Goal: Check status: Check status

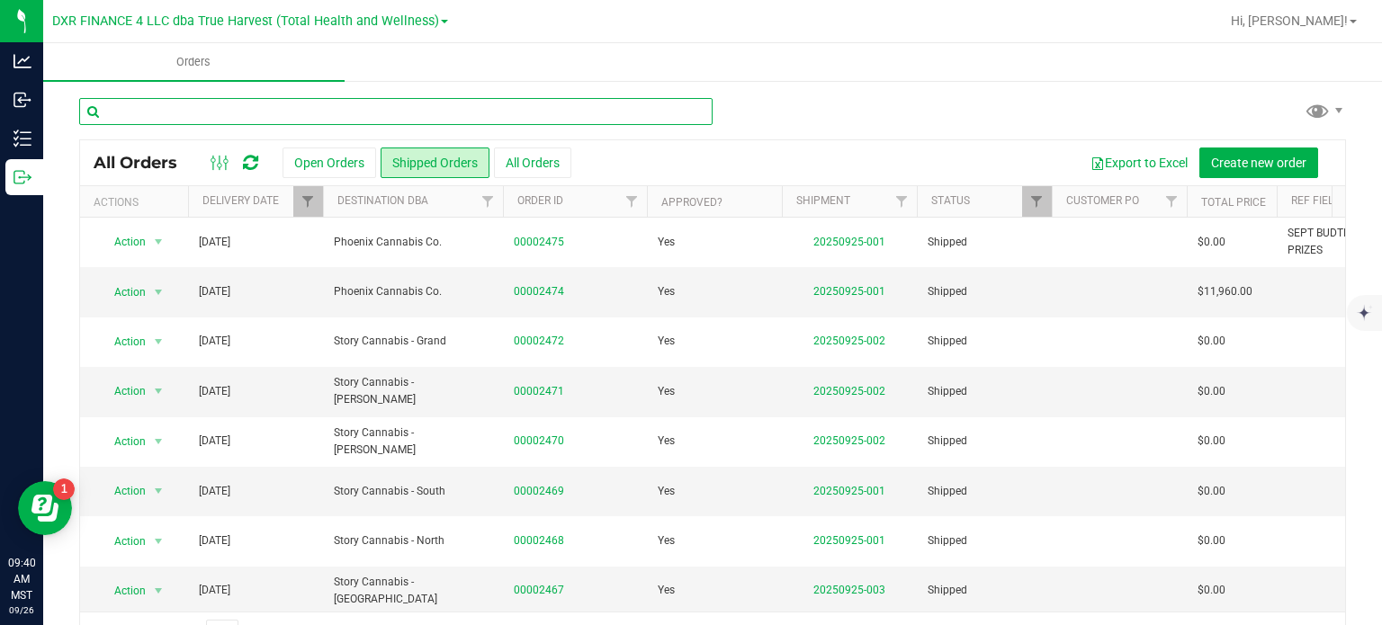
click at [241, 113] on input "text" at bounding box center [396, 111] width 634 height 27
type input "2435"
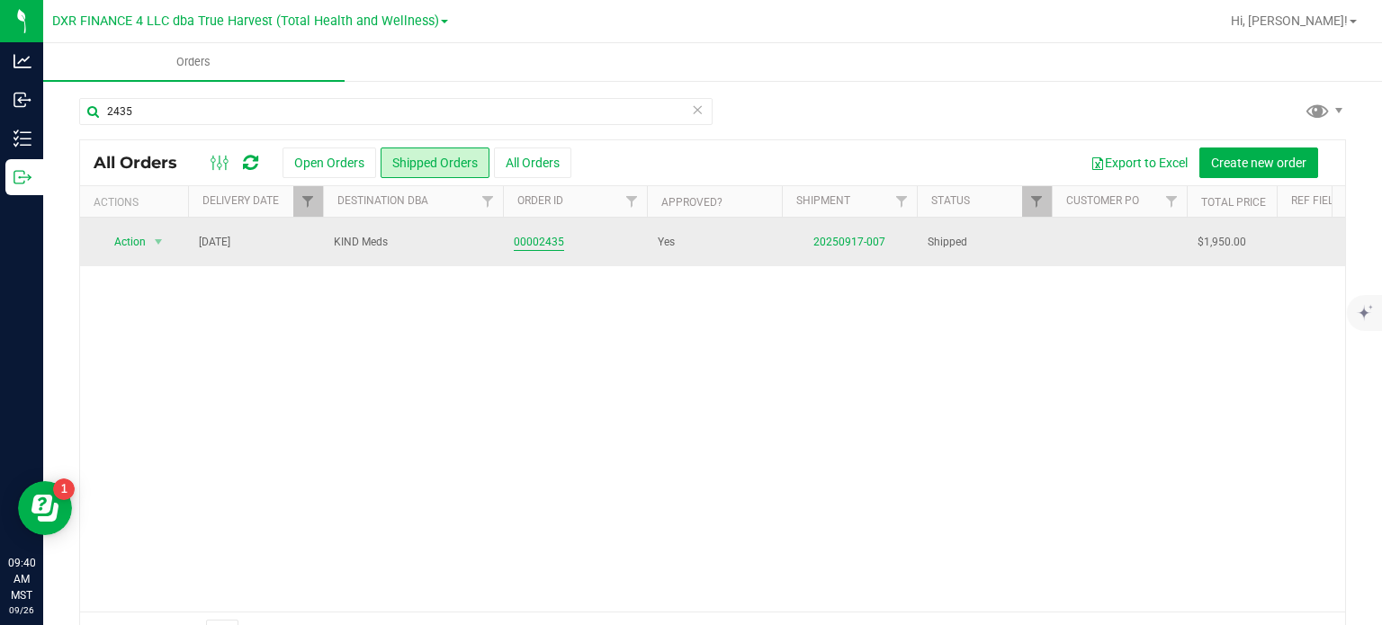
click at [561, 238] on link "00002435" at bounding box center [539, 242] width 50 height 17
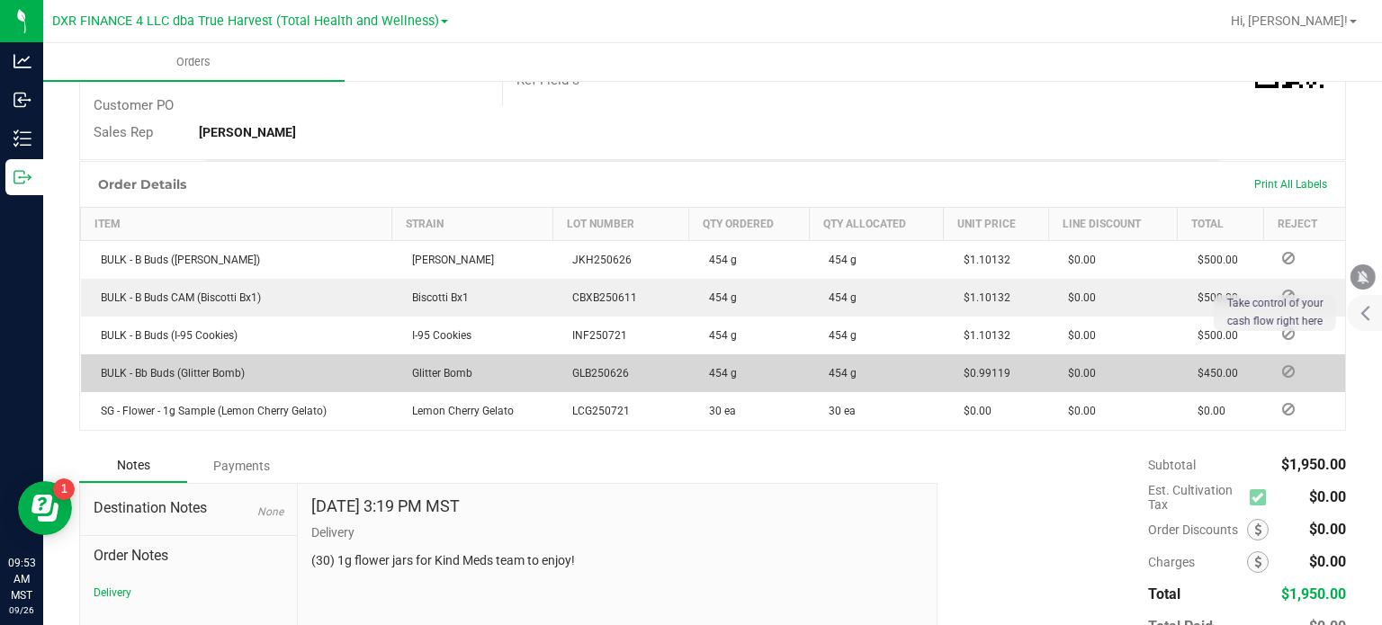
scroll to position [409, 0]
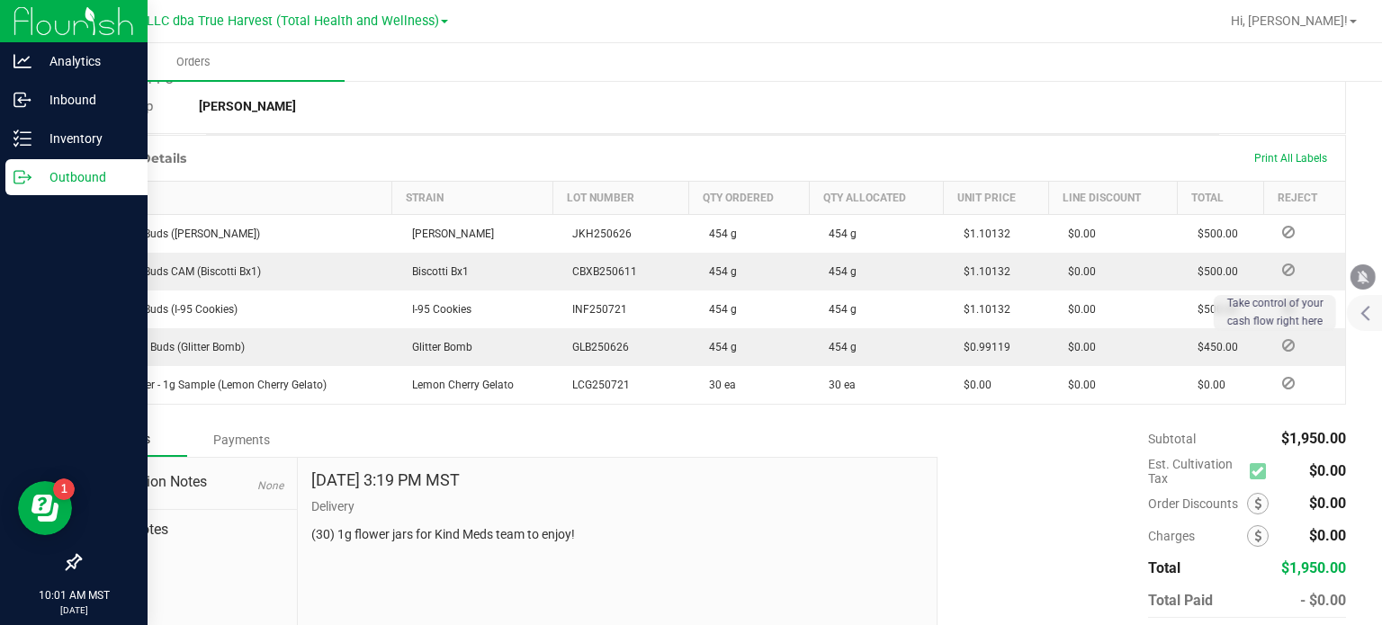
click at [19, 175] on icon at bounding box center [22, 177] width 18 height 18
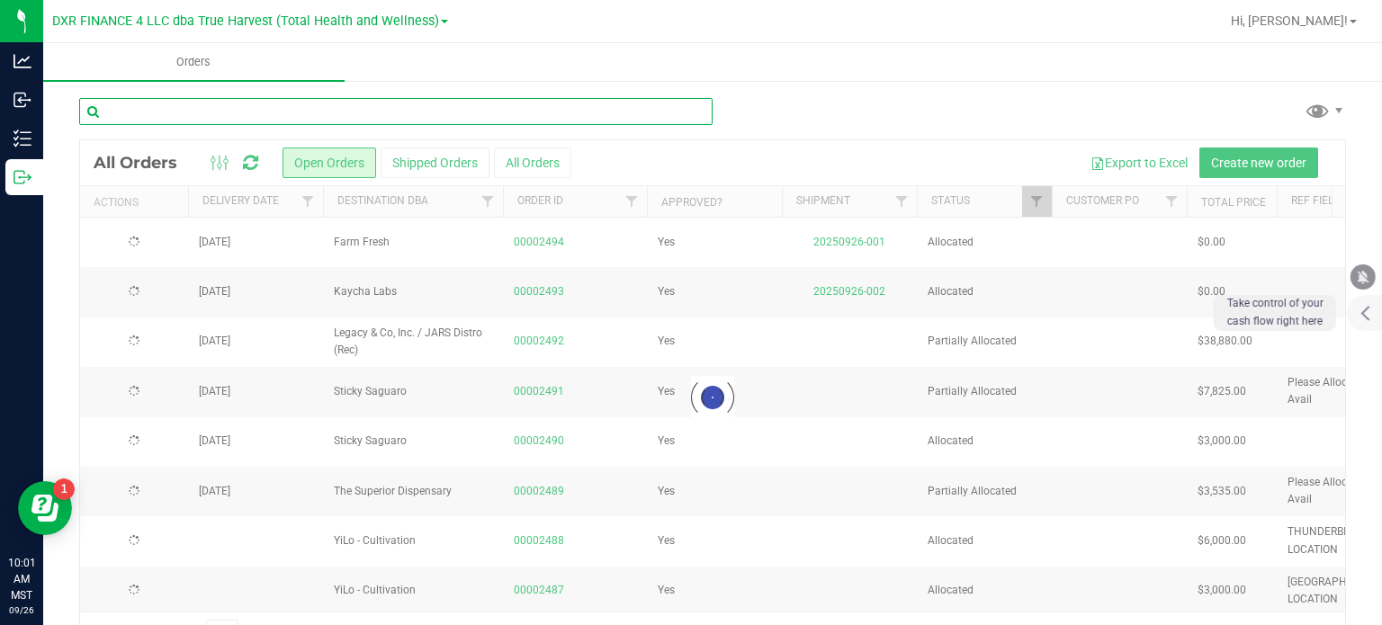
click at [277, 109] on input "text" at bounding box center [396, 111] width 634 height 27
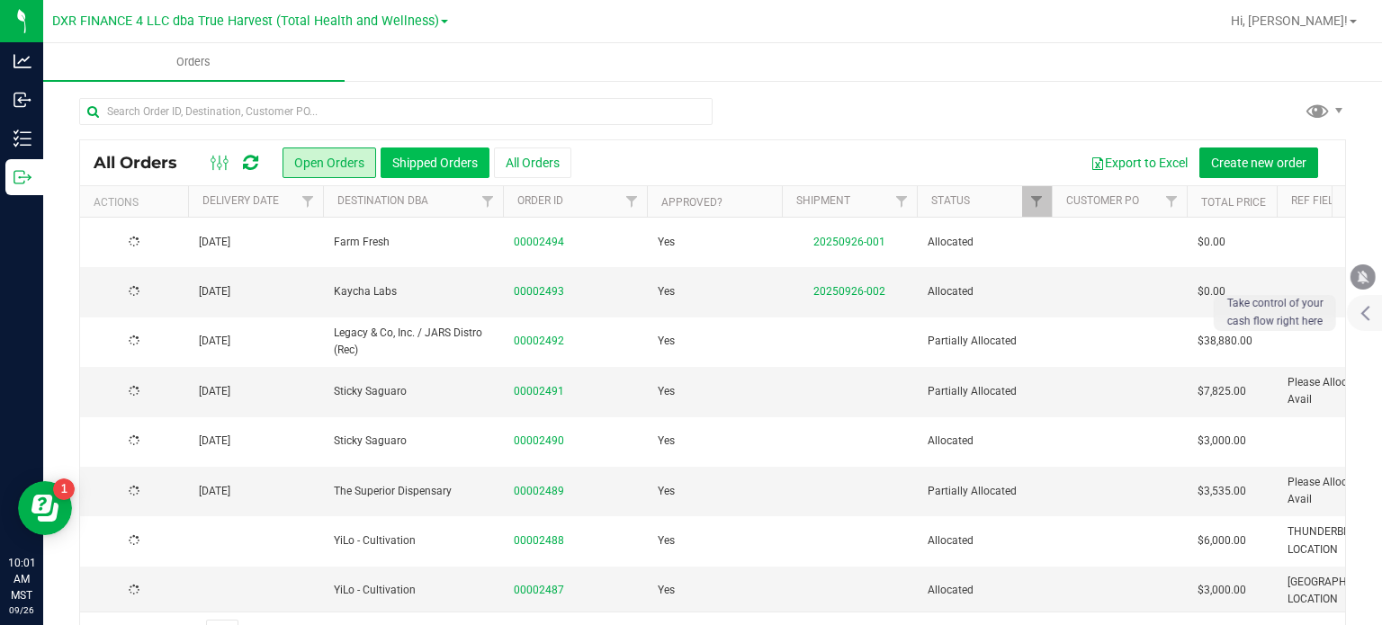
click at [409, 161] on button "Shipped Orders" at bounding box center [435, 163] width 109 height 31
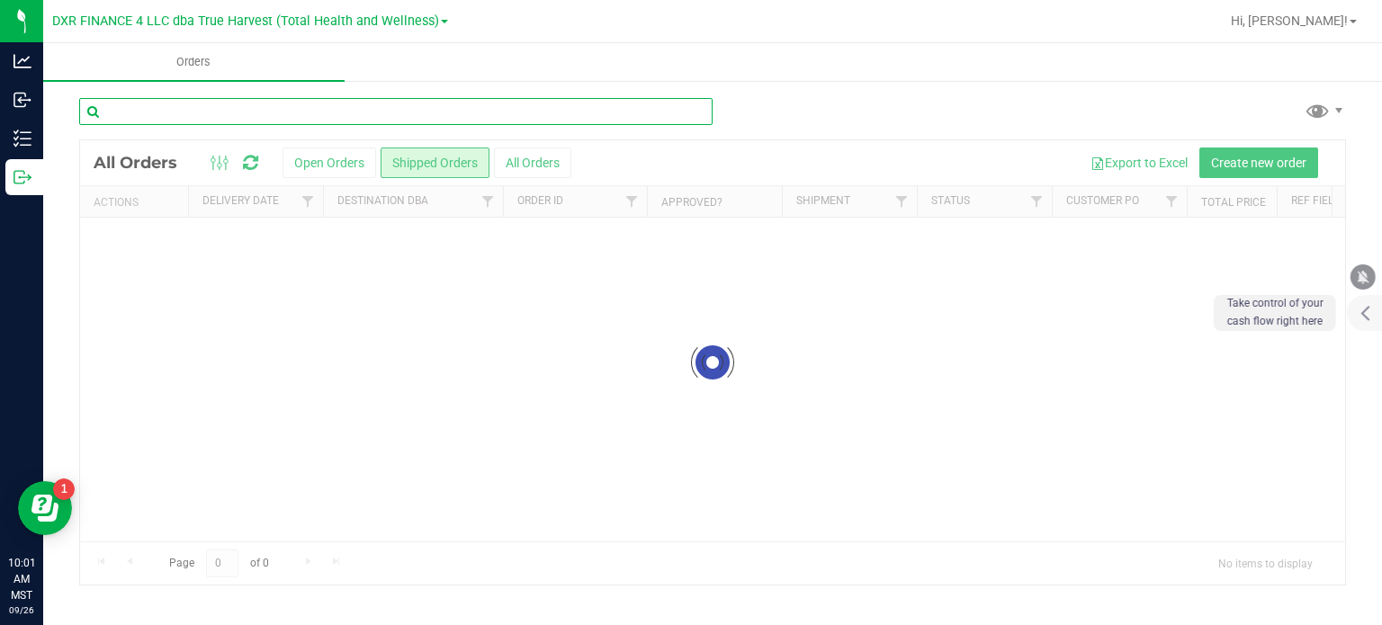
click at [207, 106] on input "text" at bounding box center [396, 111] width 634 height 27
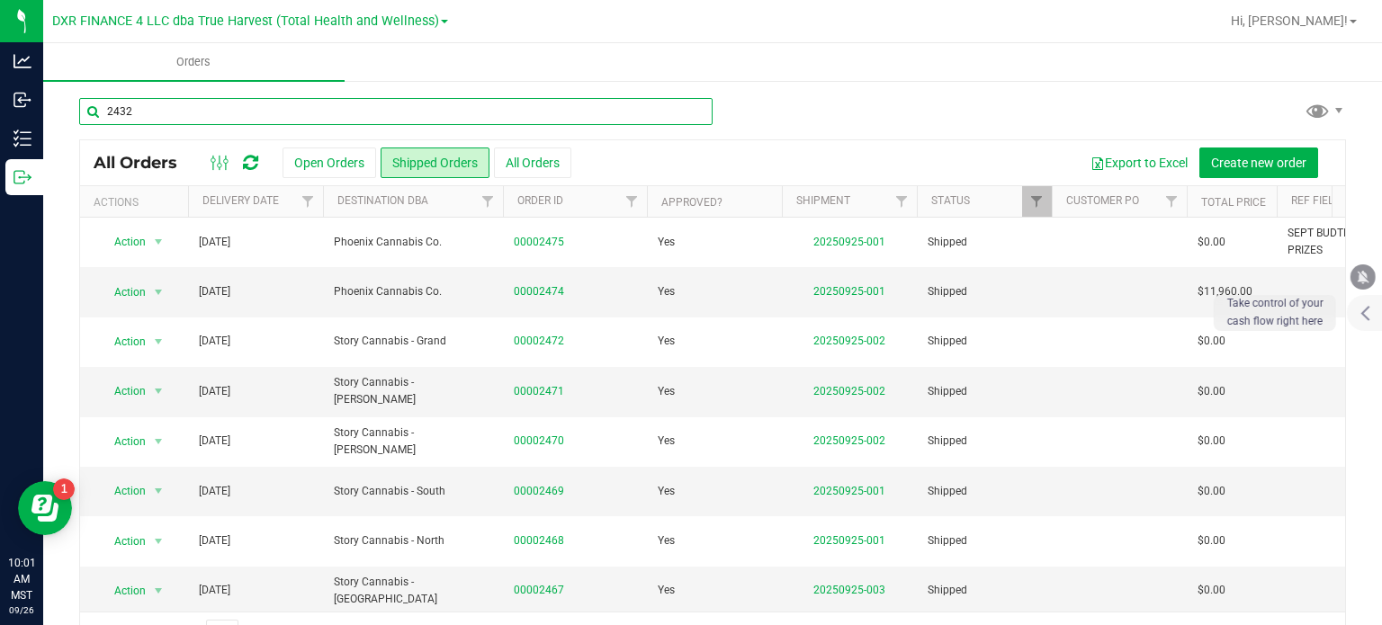
type input "2432"
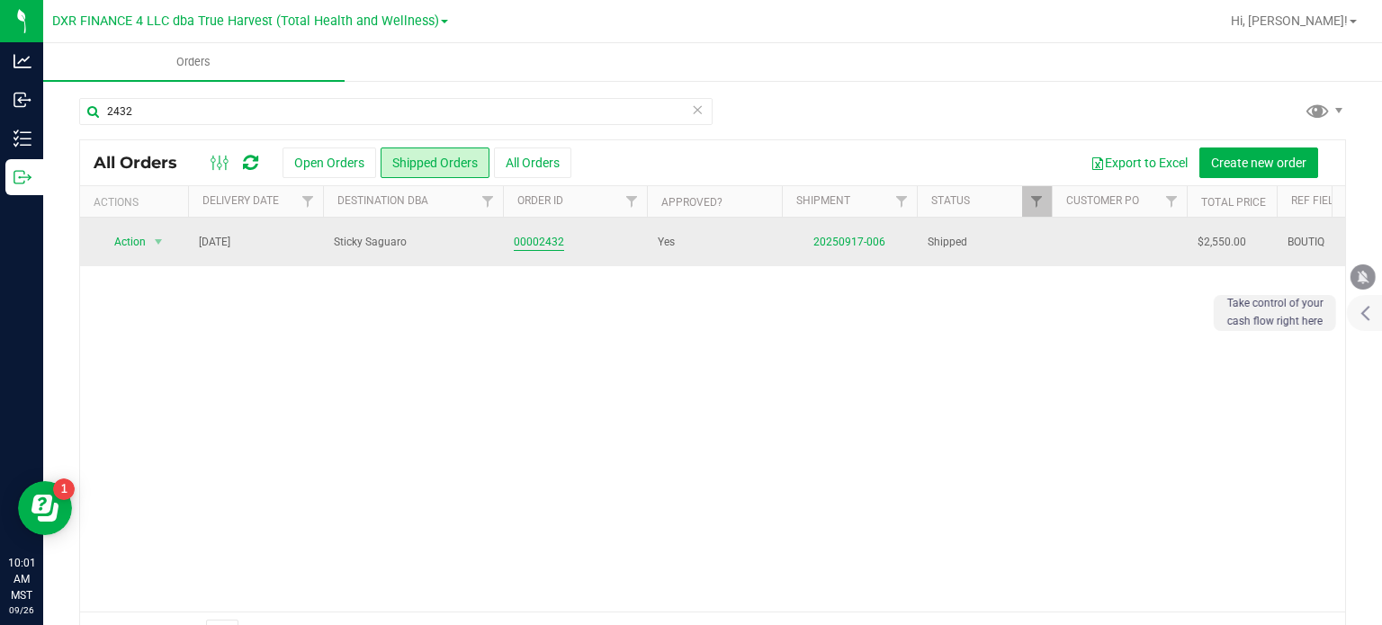
click at [551, 243] on link "00002432" at bounding box center [539, 242] width 50 height 17
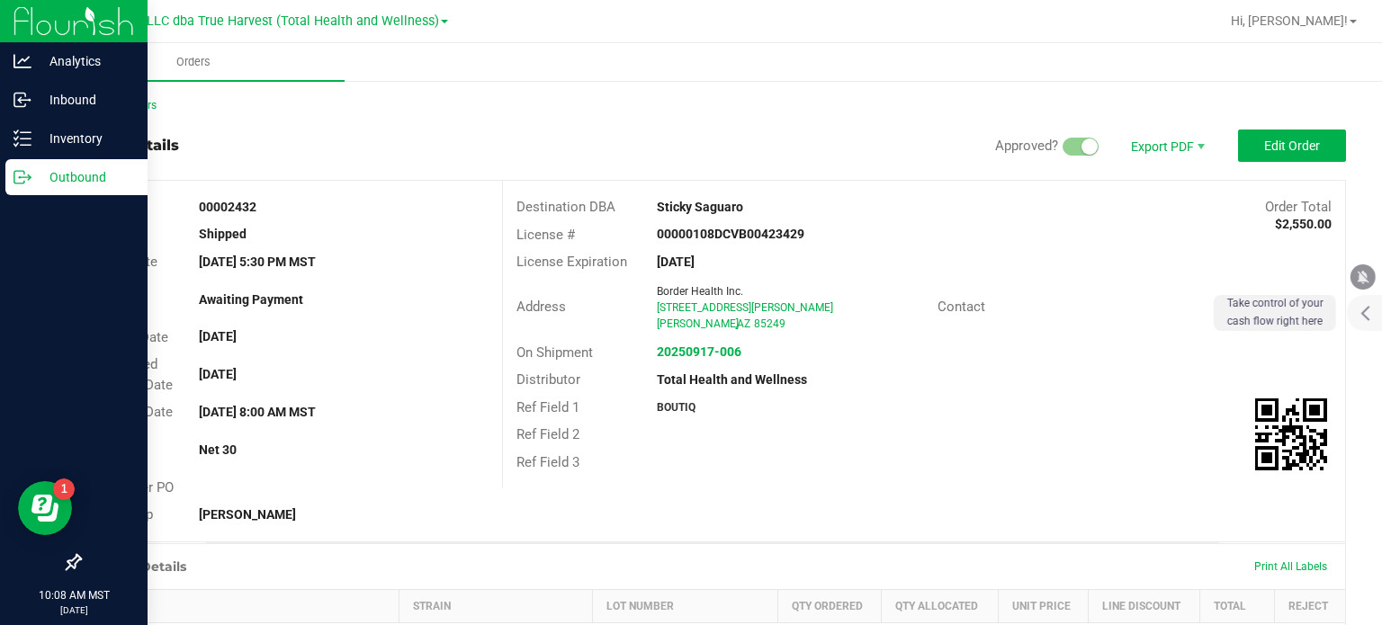
drag, startPoint x: 36, startPoint y: 181, endPoint x: 92, endPoint y: 173, distance: 56.4
click at [34, 180] on p "Outbound" at bounding box center [85, 177] width 108 height 22
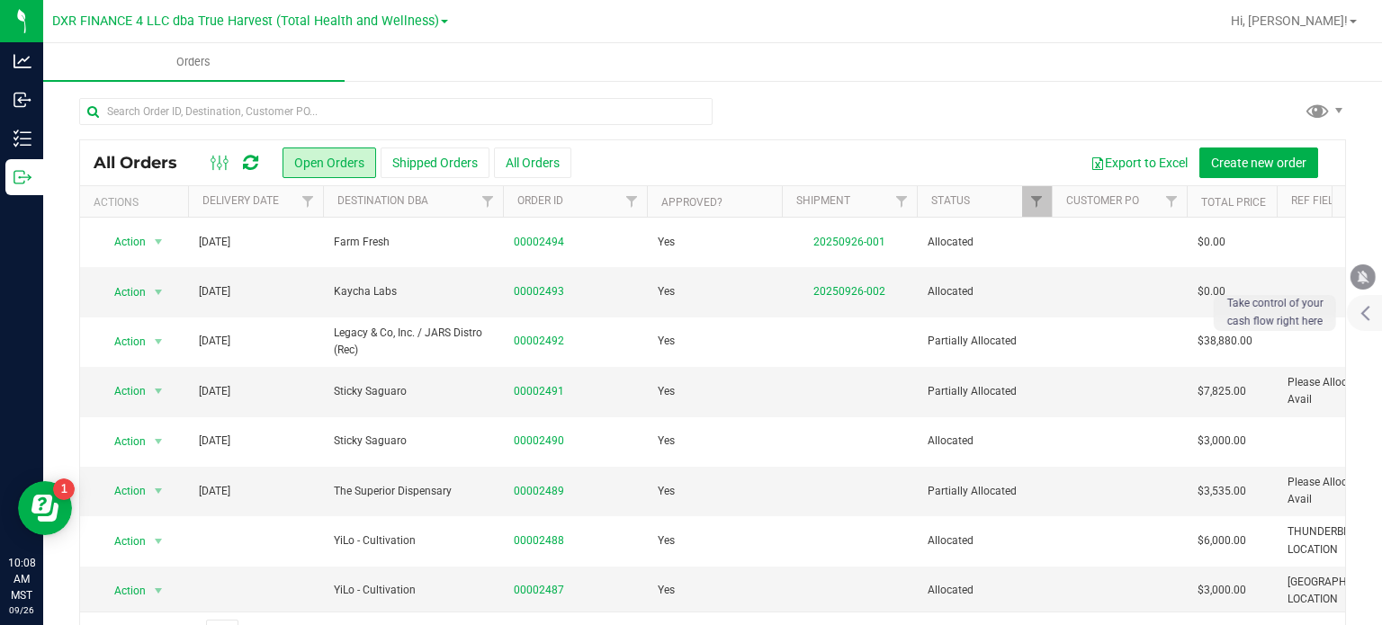
click at [420, 178] on div "All Orders Open Orders Shipped Orders All Orders Export to Excel Create new ord…" at bounding box center [712, 162] width 1265 height 45
click at [420, 168] on button "Shipped Orders" at bounding box center [435, 163] width 109 height 31
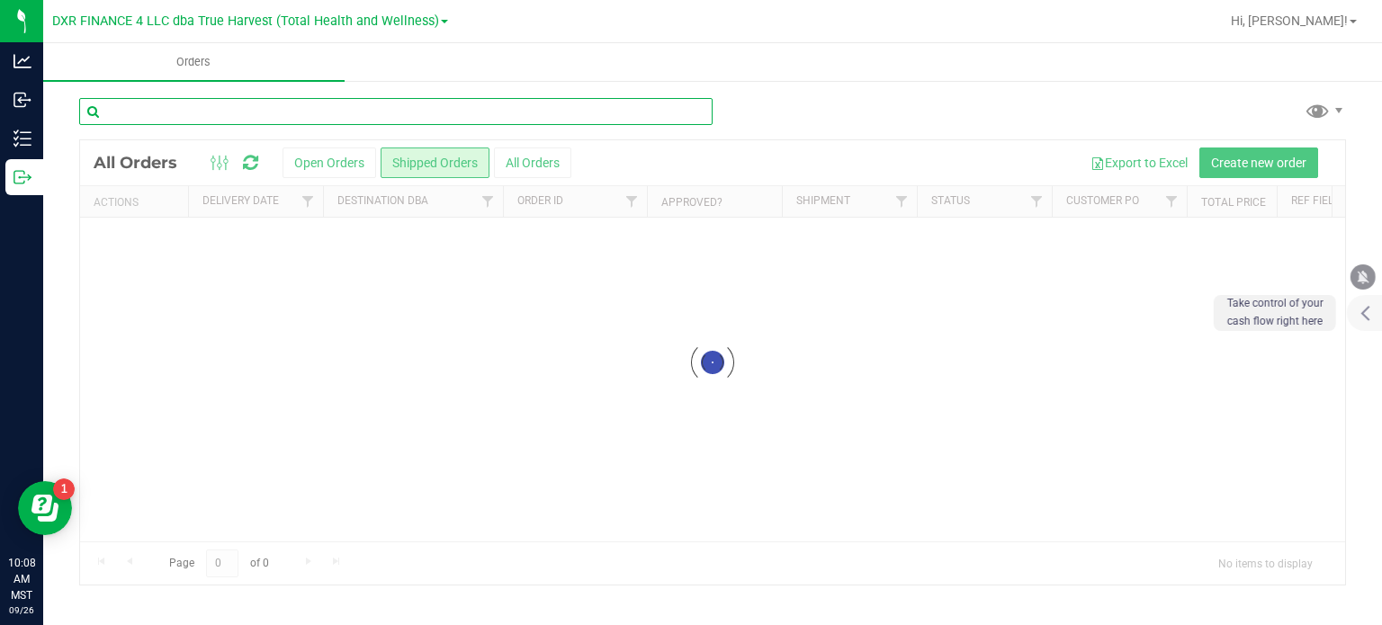
click at [310, 118] on input "text" at bounding box center [396, 111] width 634 height 27
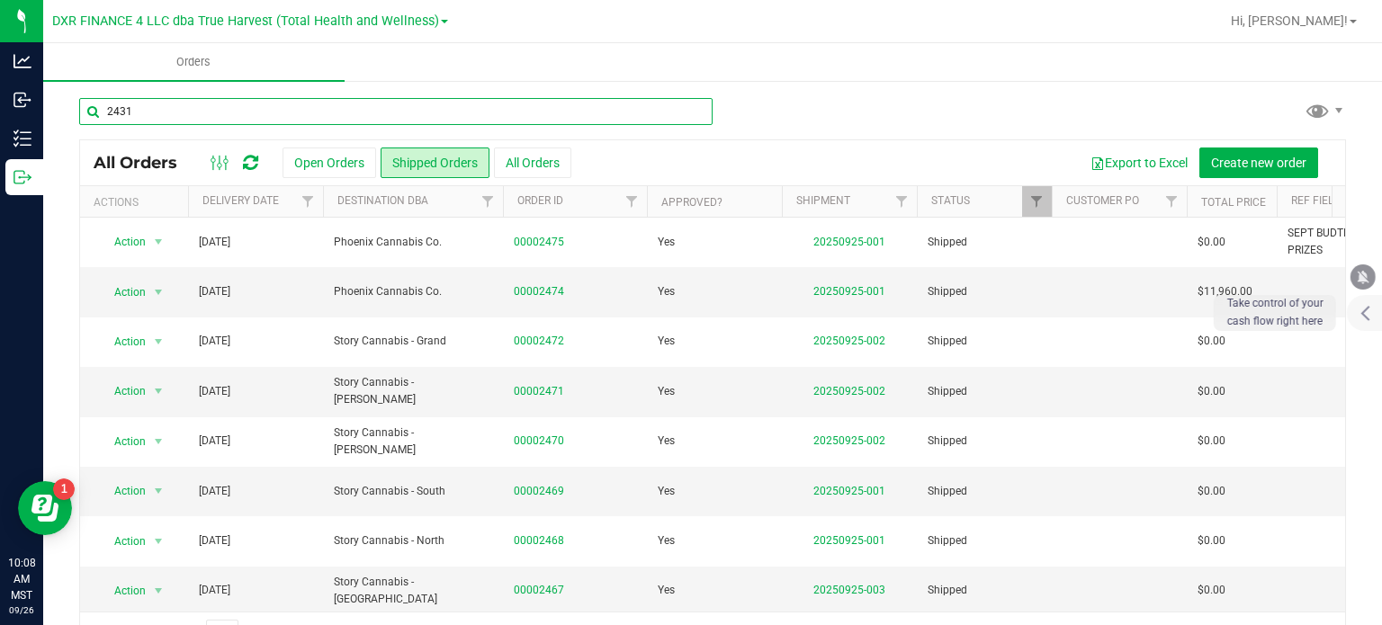
type input "2431"
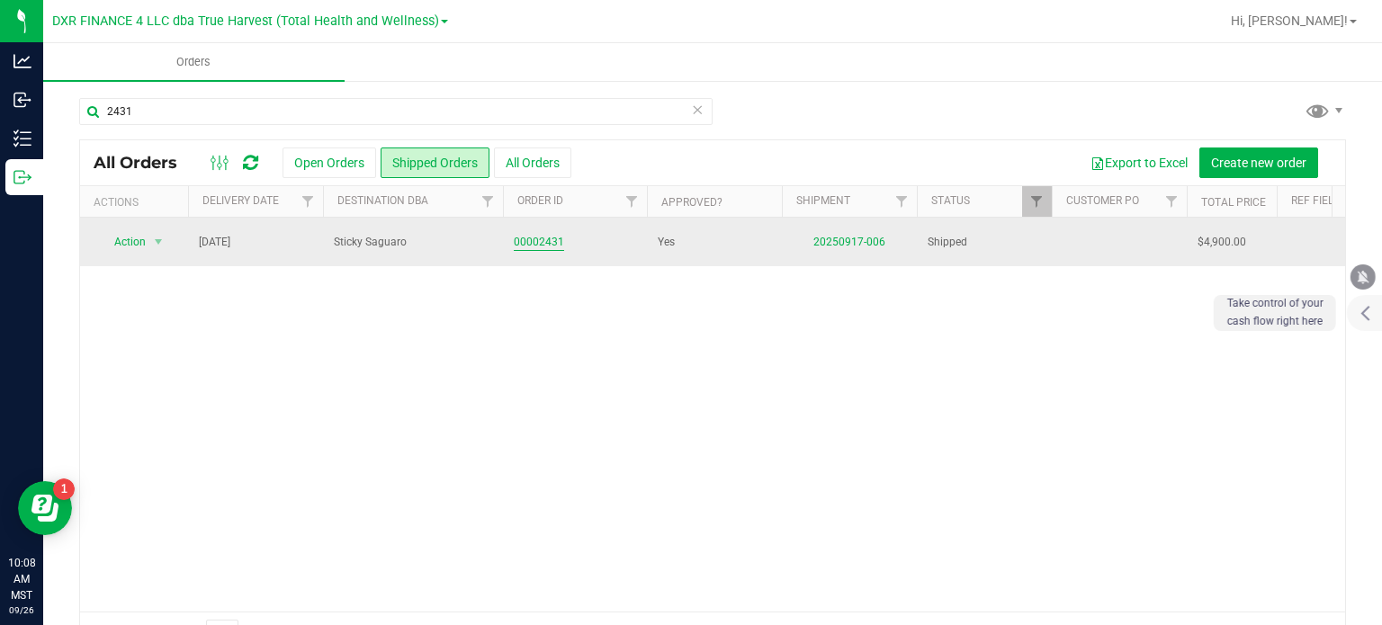
click at [544, 238] on link "00002431" at bounding box center [539, 242] width 50 height 17
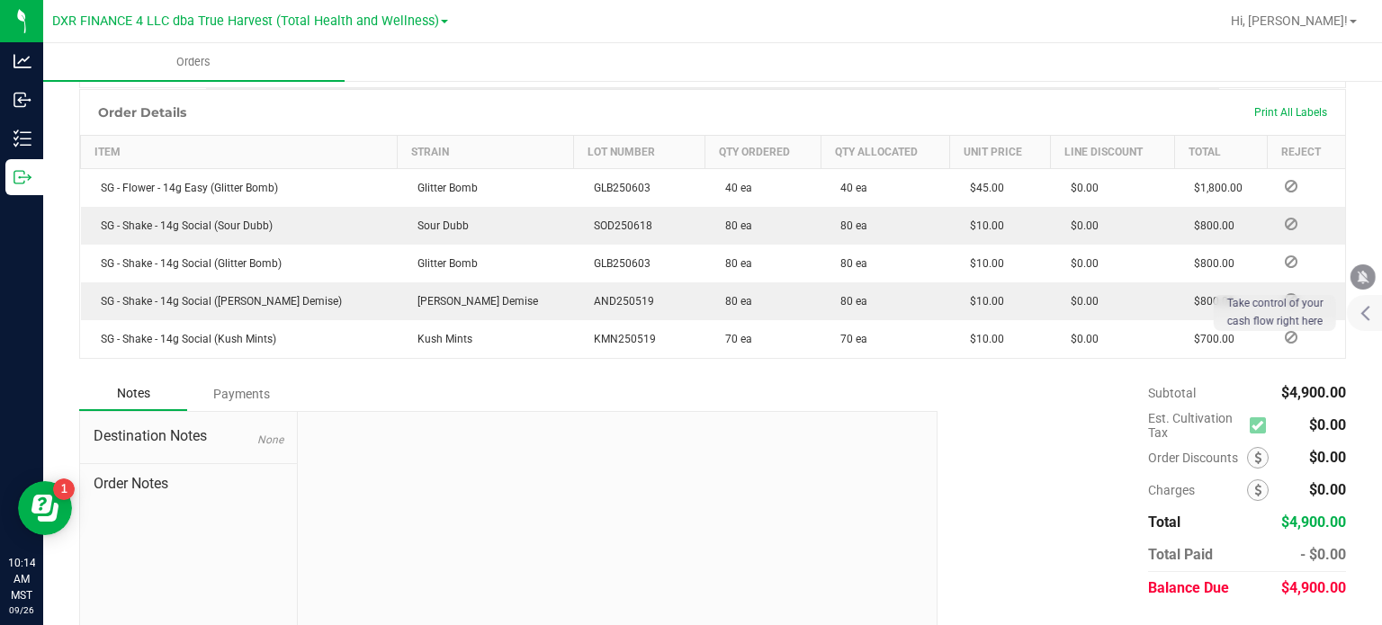
scroll to position [499, 0]
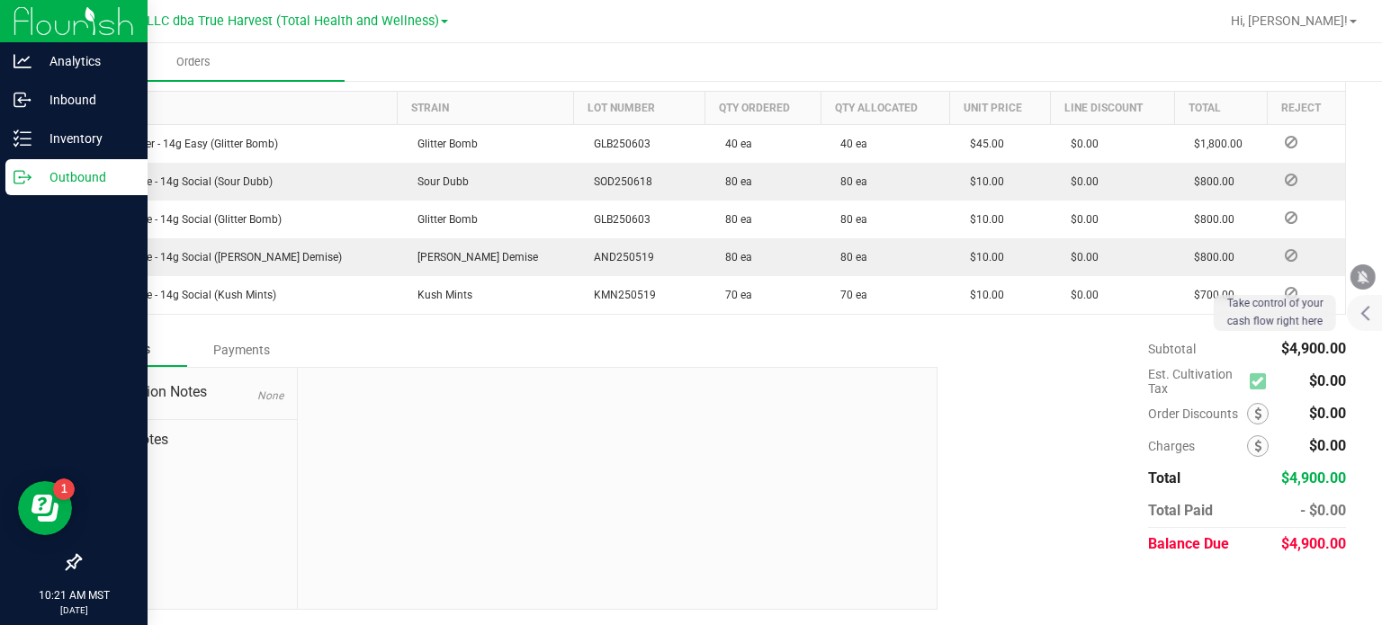
click at [45, 168] on p "Outbound" at bounding box center [85, 177] width 108 height 22
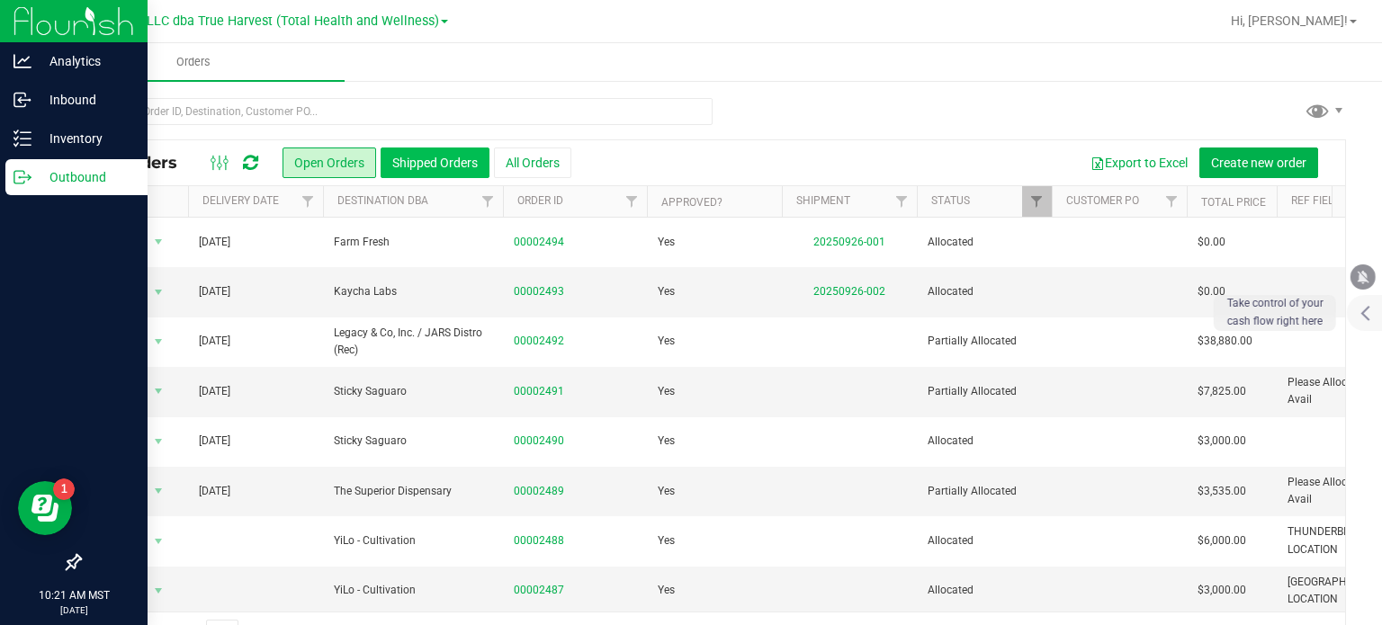
click at [400, 162] on button "Shipped Orders" at bounding box center [435, 163] width 109 height 31
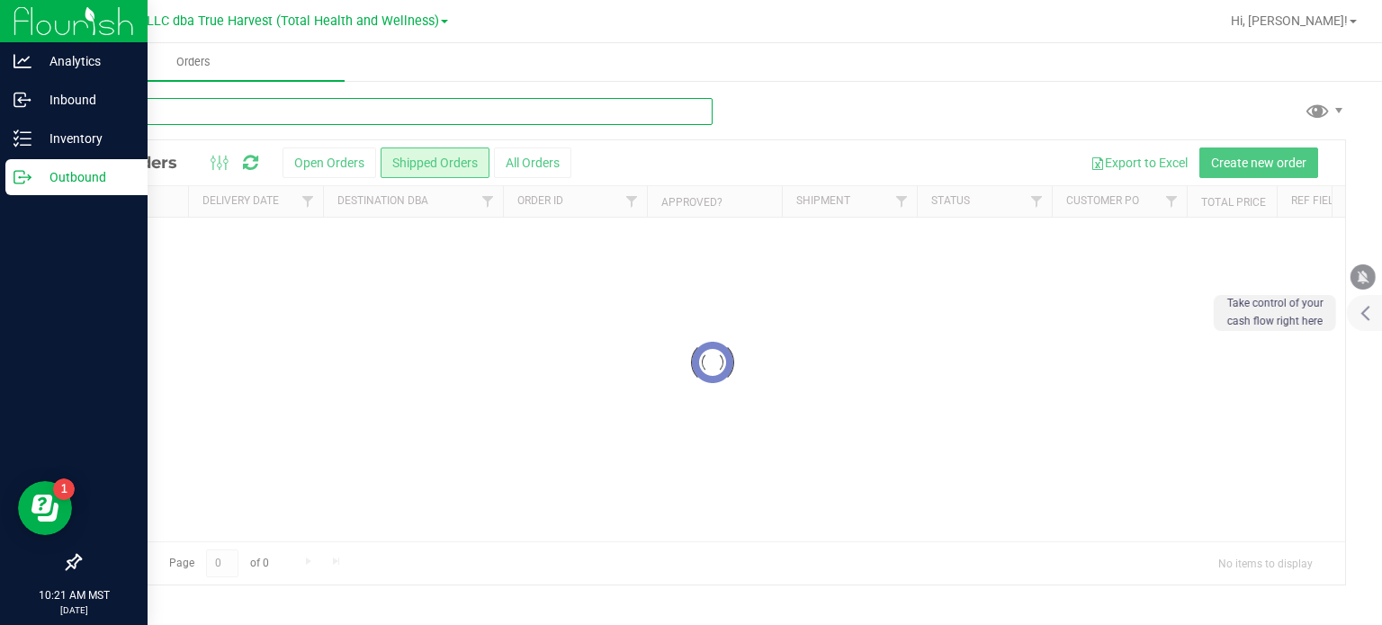
click at [206, 100] on input "text" at bounding box center [396, 111] width 634 height 27
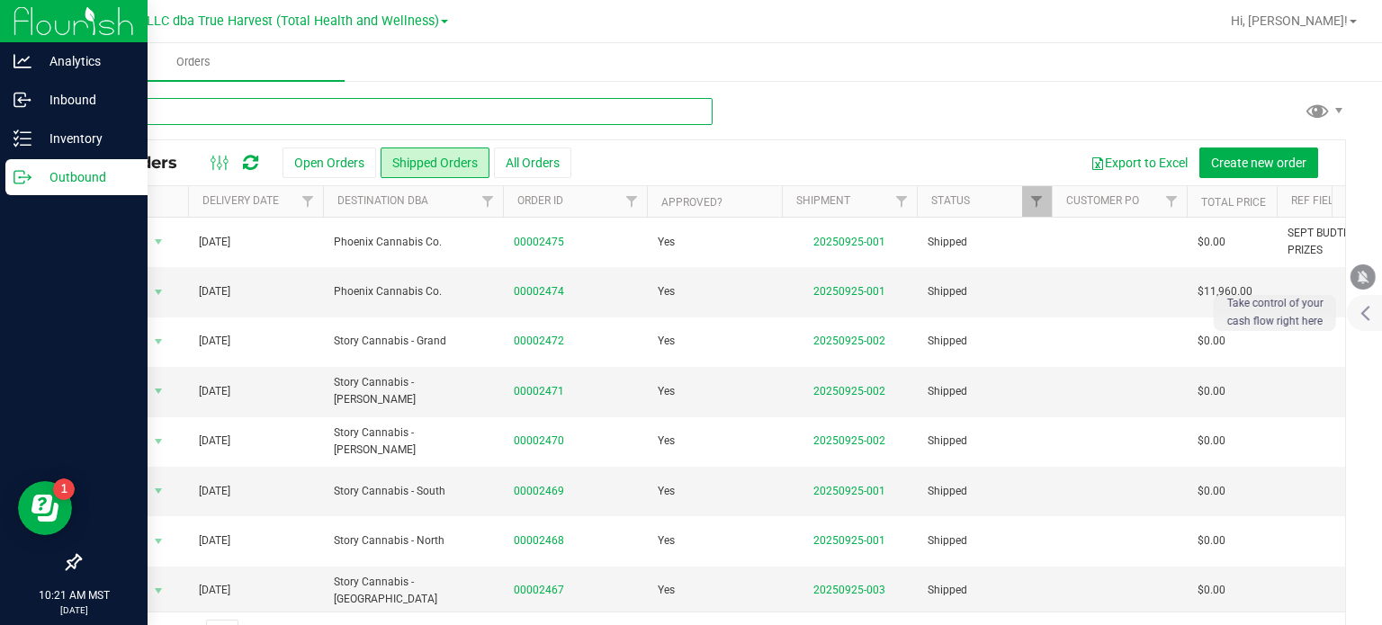
type input "2417"
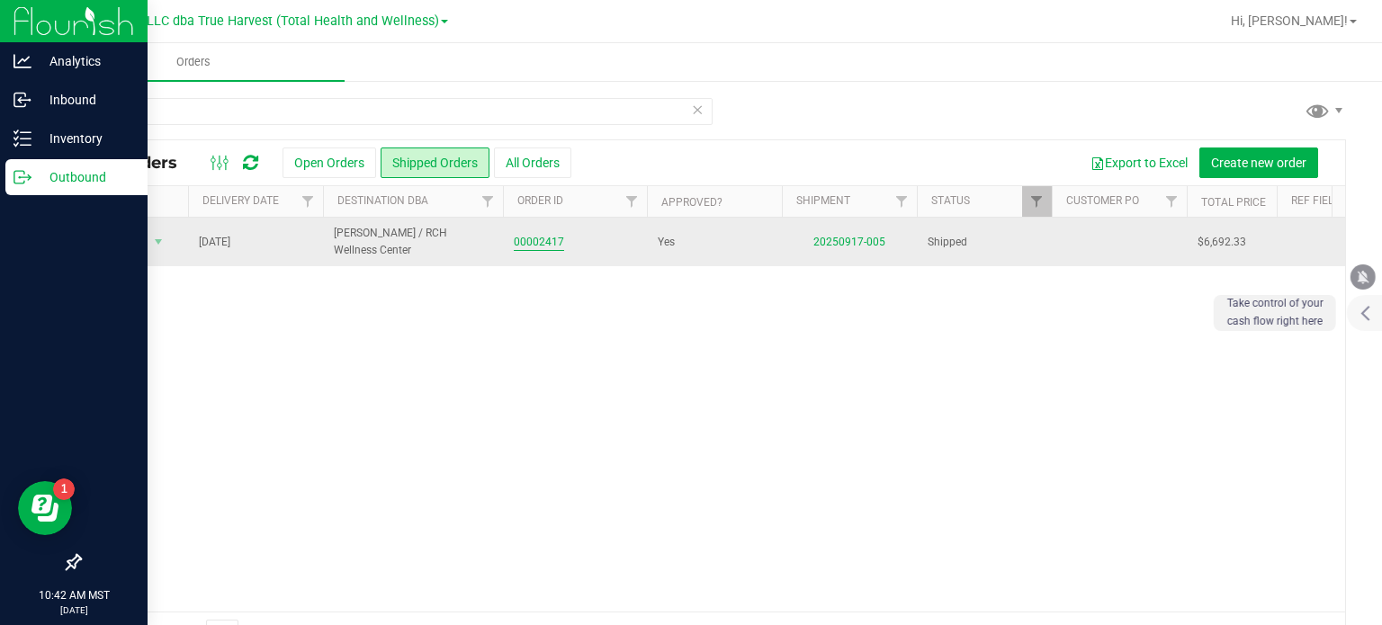
click at [530, 241] on link "00002417" at bounding box center [539, 242] width 50 height 17
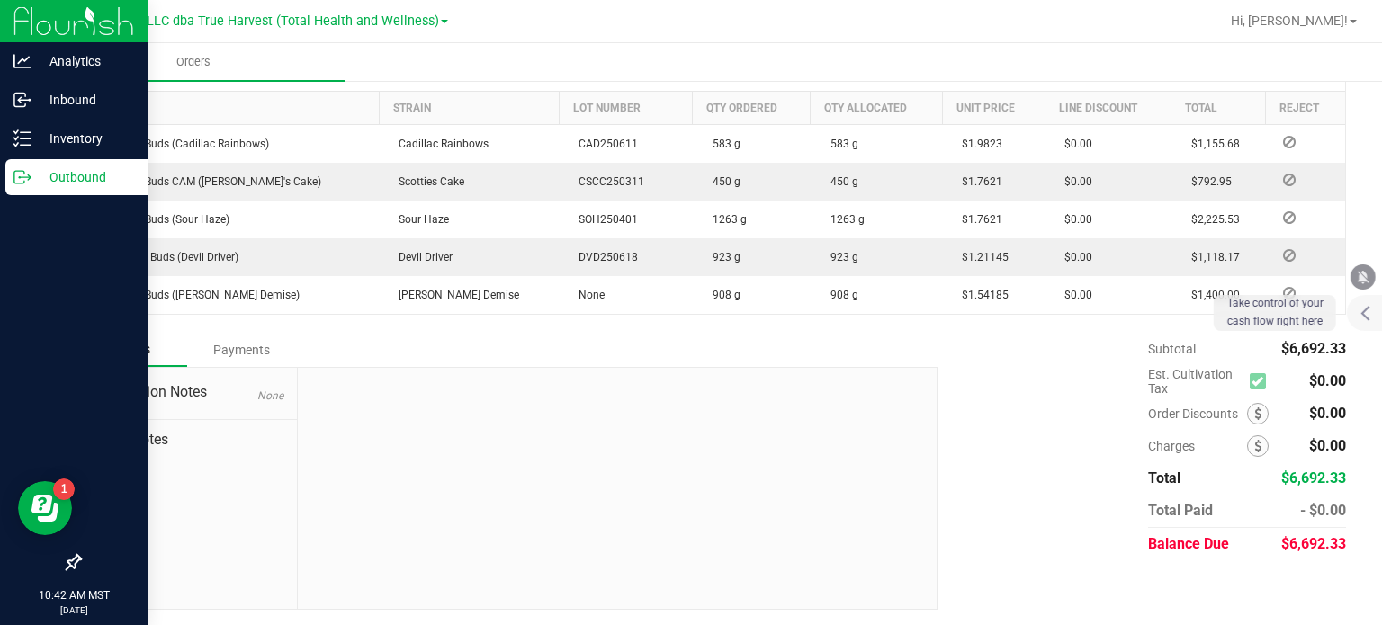
scroll to position [409, 0]
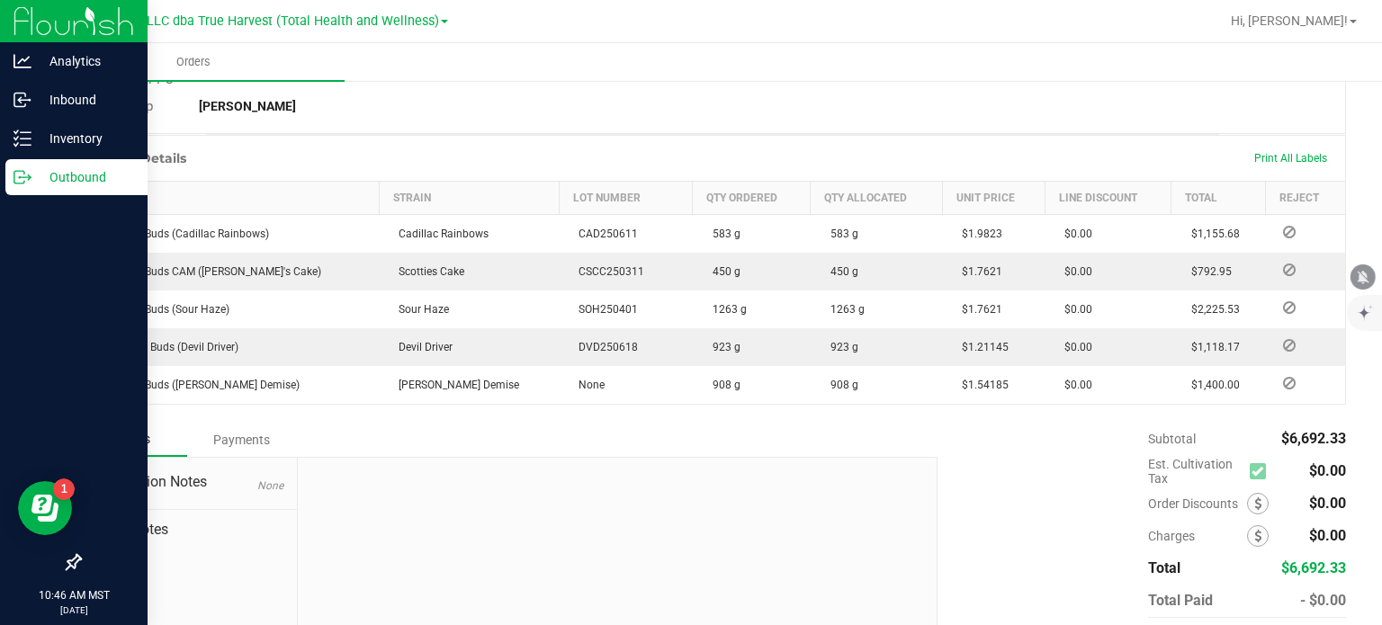
drag, startPoint x: 1024, startPoint y: 497, endPoint x: 1211, endPoint y: 493, distance: 187.2
click at [1024, 497] on div "Subtotal $6,692.33 Est. Cultivation Tax $0.00" at bounding box center [1135, 537] width 422 height 228
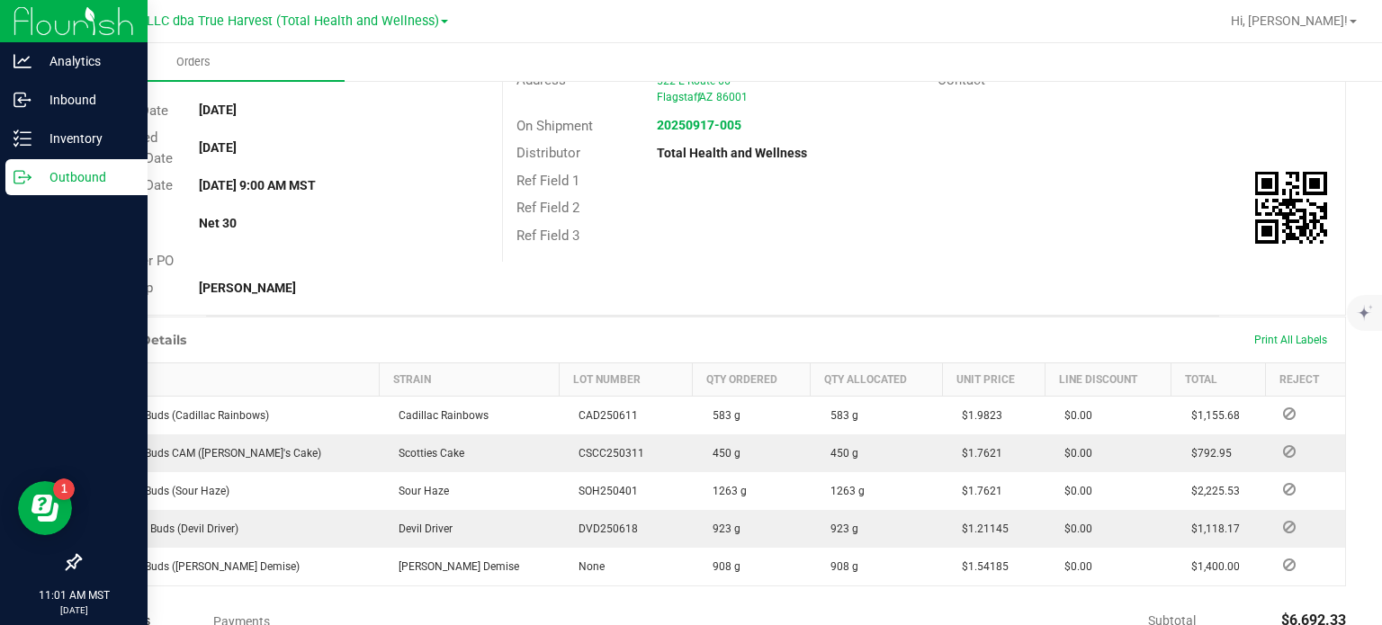
scroll to position [270, 0]
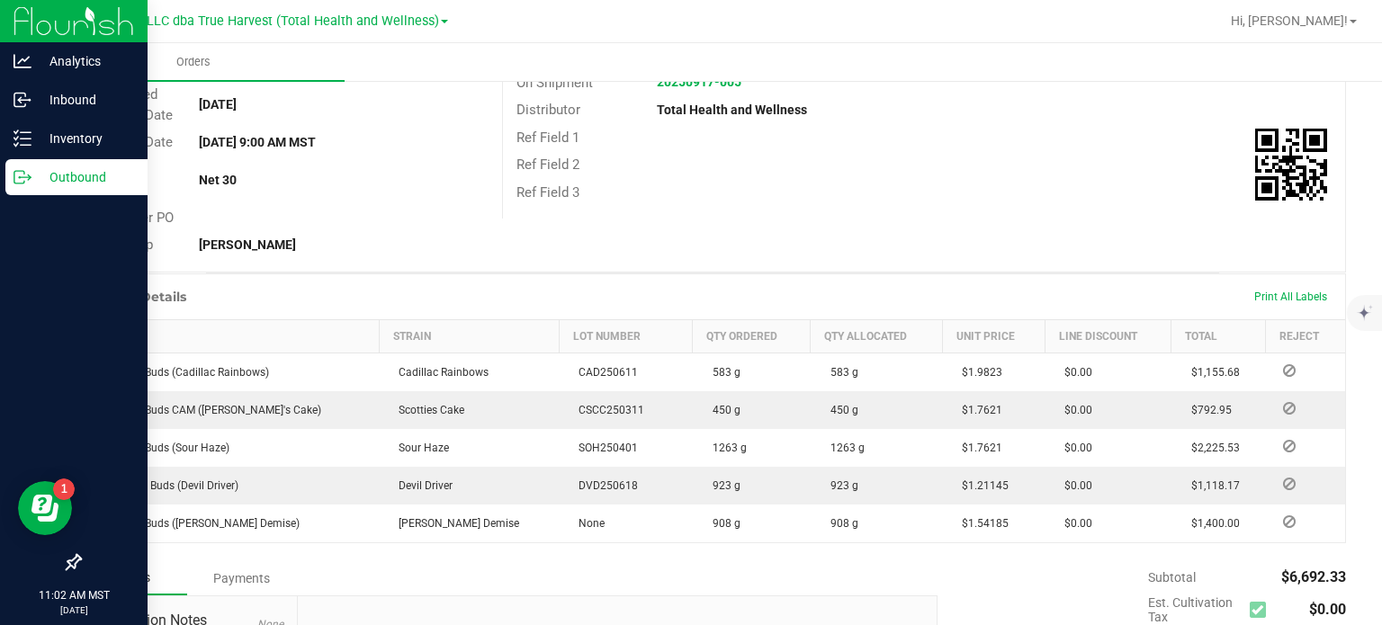
click at [54, 175] on p "Outbound" at bounding box center [85, 177] width 108 height 22
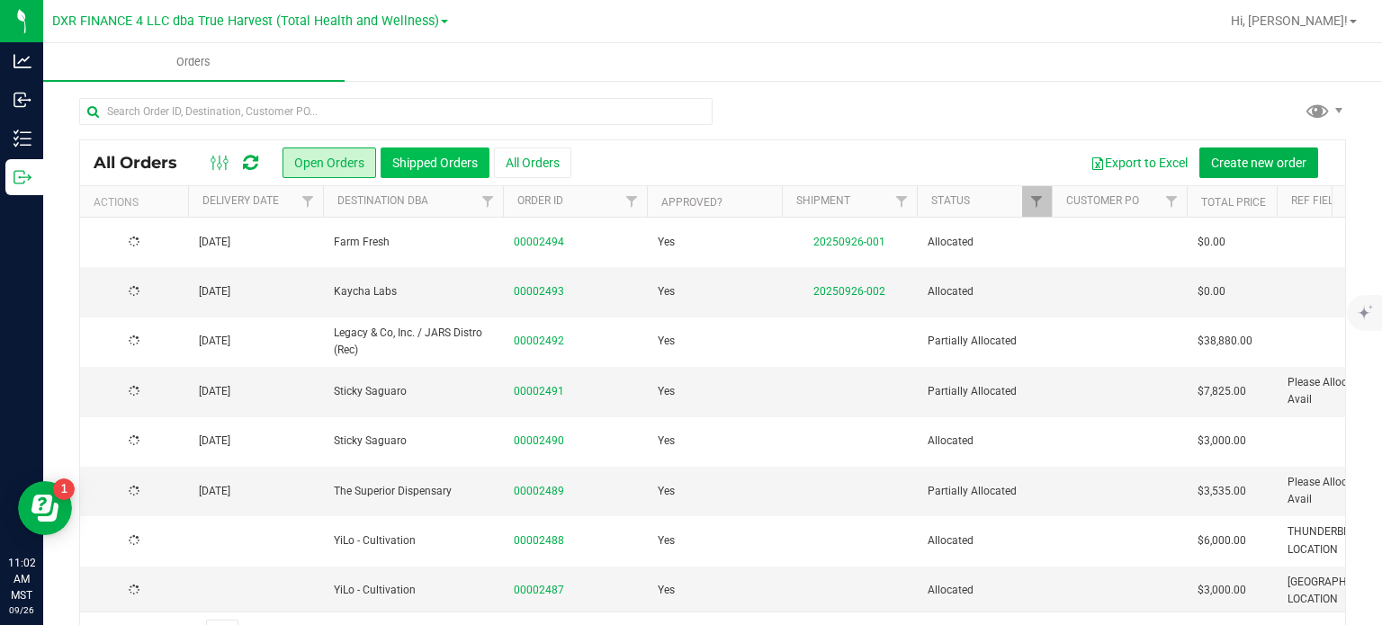
click at [415, 161] on button "Shipped Orders" at bounding box center [435, 163] width 109 height 31
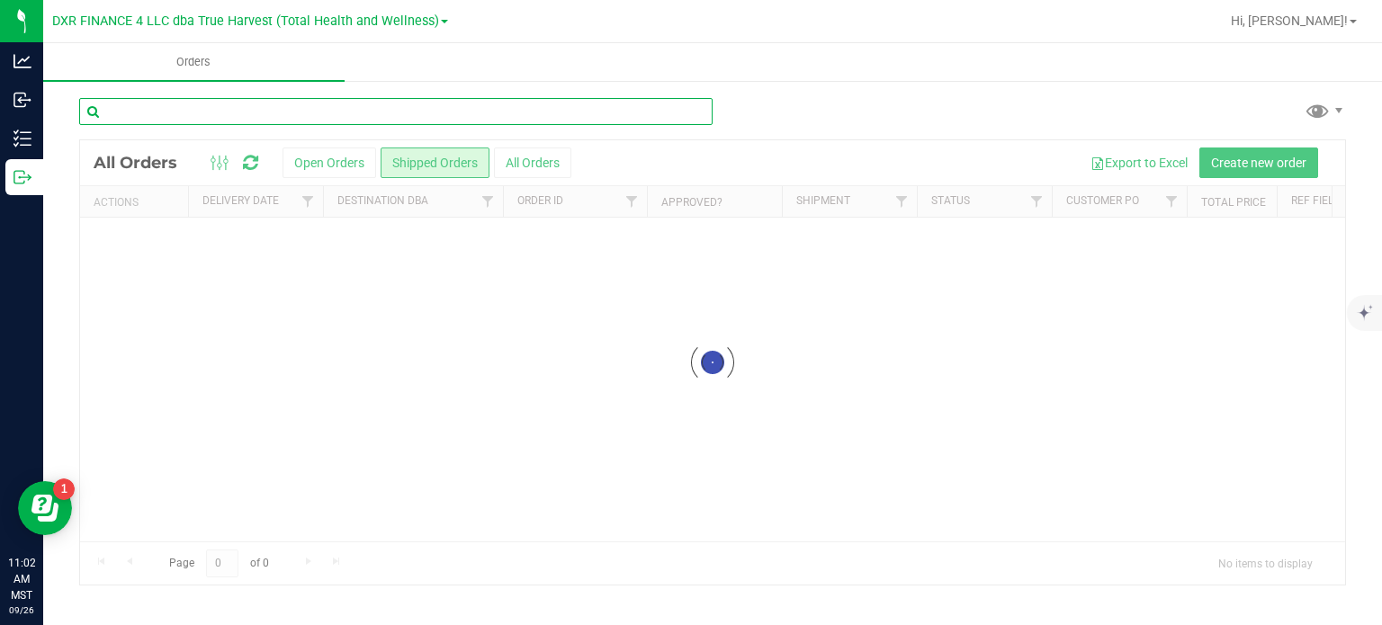
click at [341, 114] on input "text" at bounding box center [396, 111] width 634 height 27
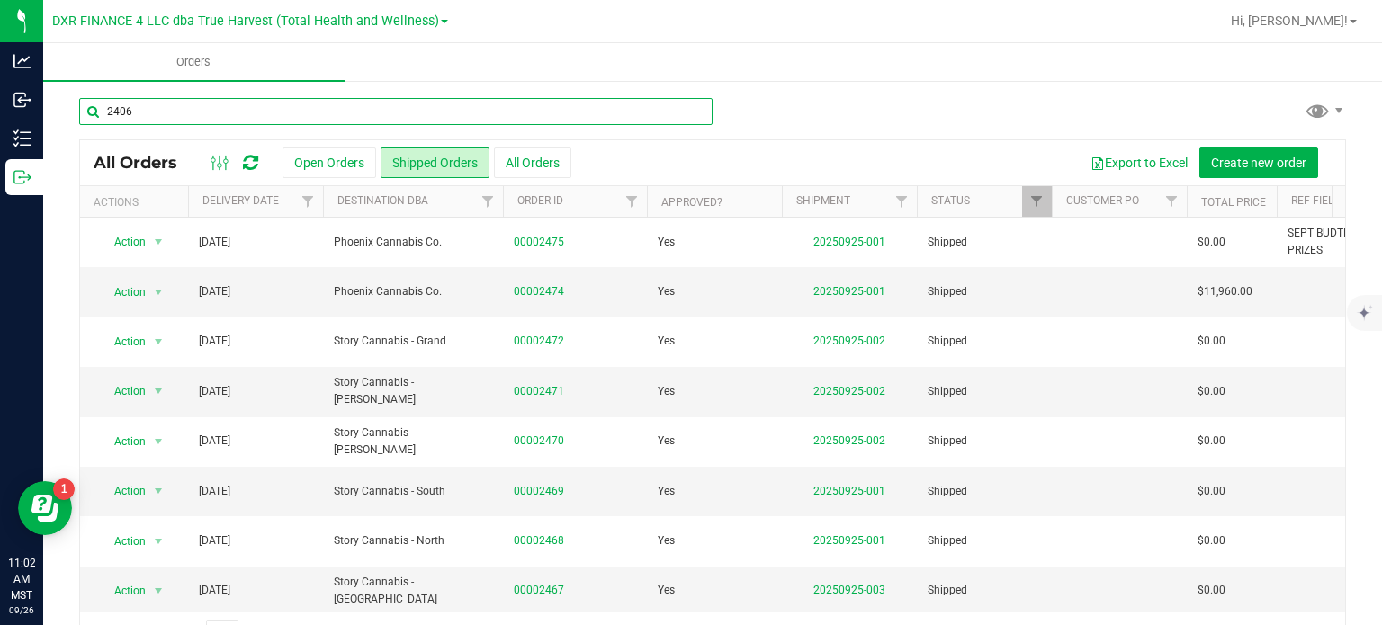
type input "2406"
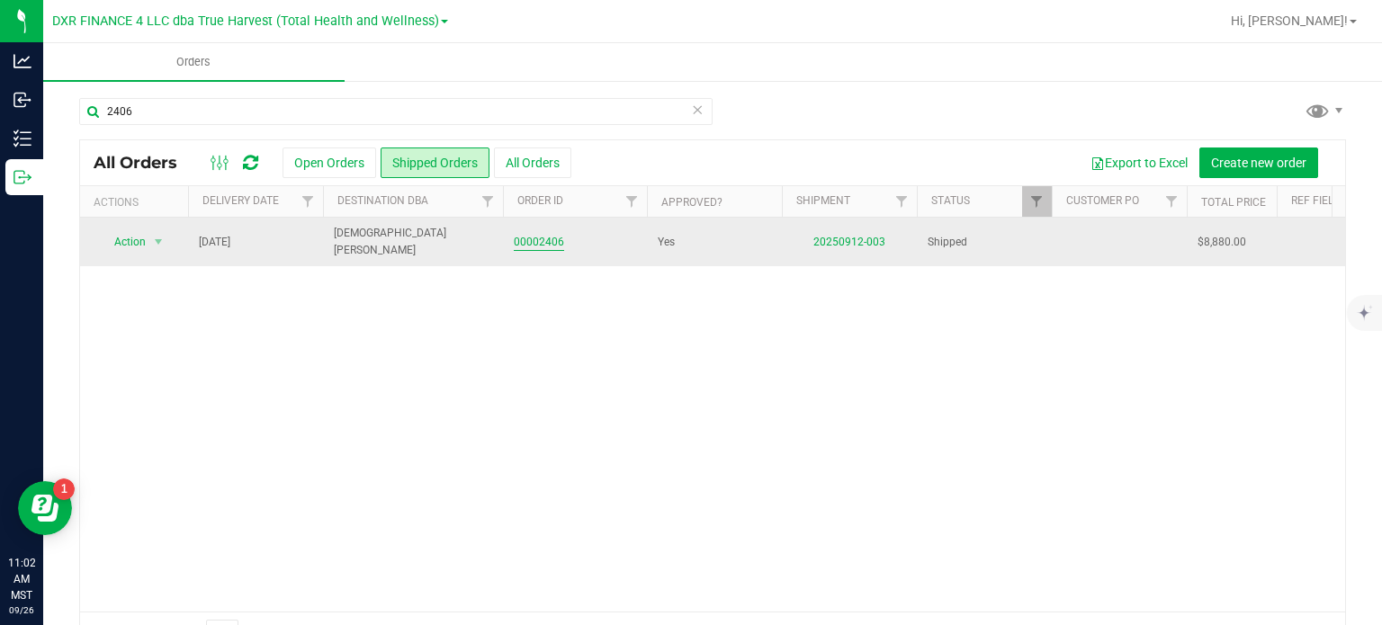
click at [558, 234] on link "00002406" at bounding box center [539, 242] width 50 height 17
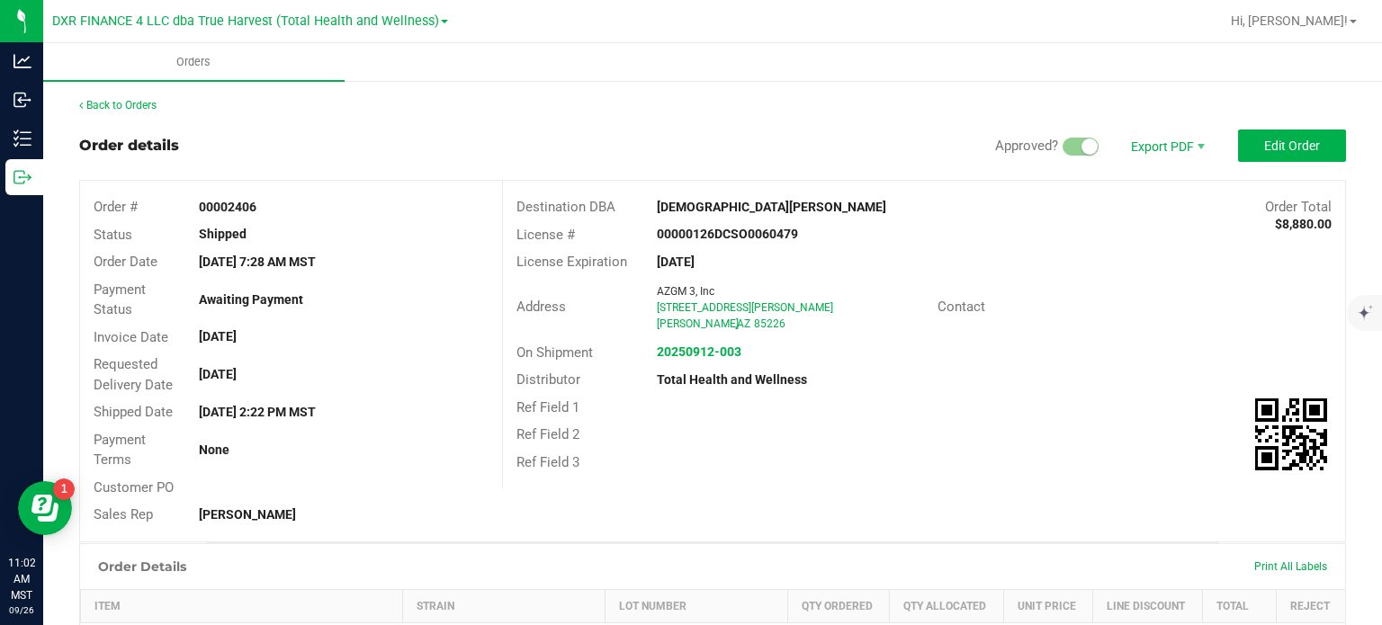
click at [605, 202] on span "Destination DBA" at bounding box center [566, 207] width 99 height 16
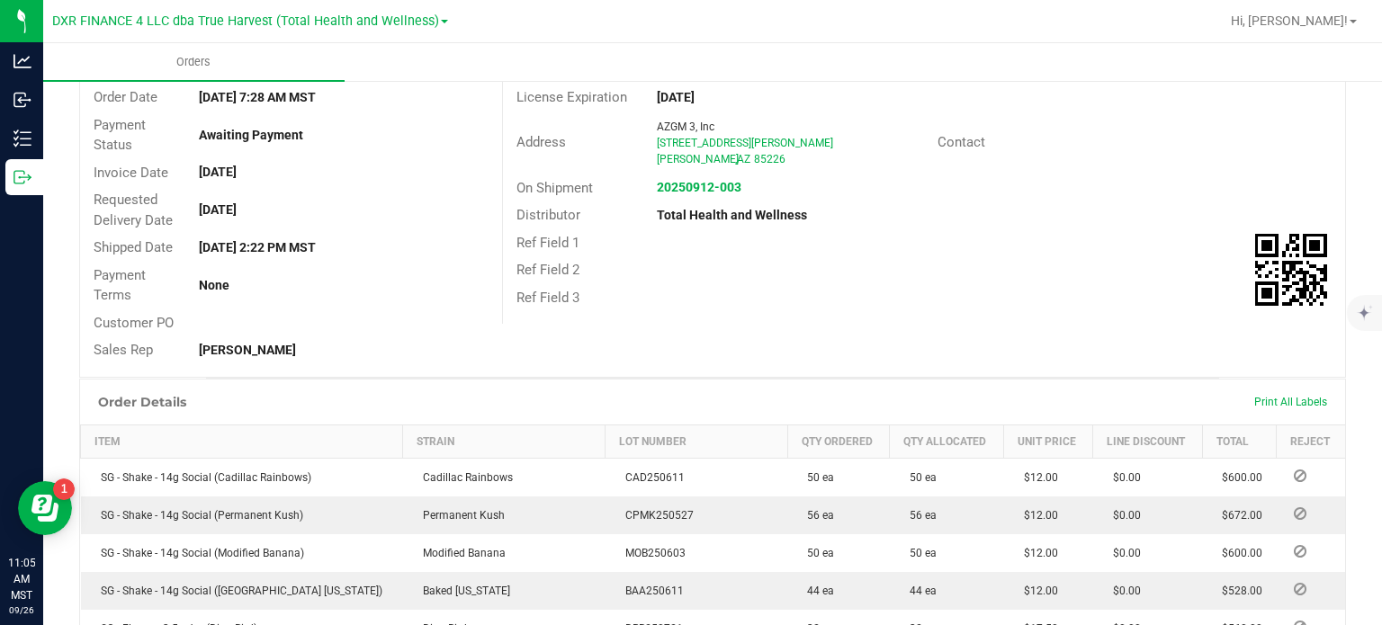
scroll to position [90, 0]
